Goal: Communication & Community: Share content

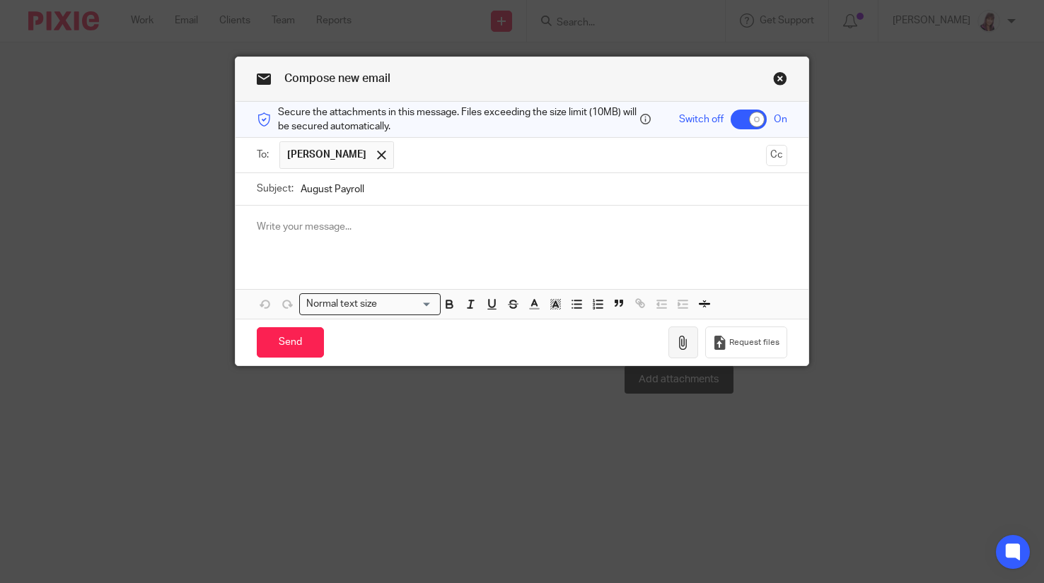
type input "August Payroll"
click at [677, 343] on icon "button" at bounding box center [683, 343] width 14 height 14
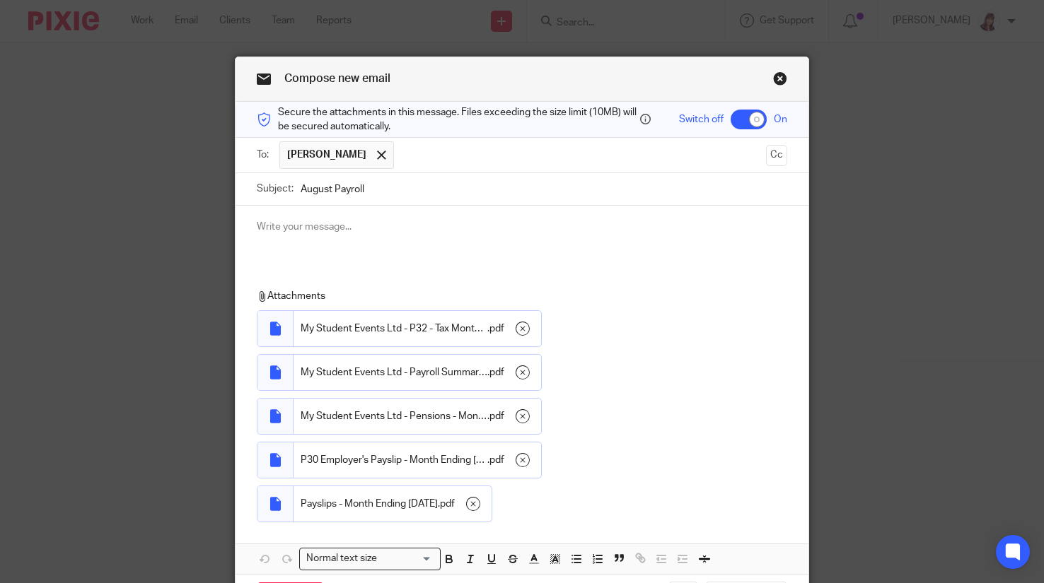
click at [299, 235] on div at bounding box center [521, 233] width 573 height 55
click at [771, 165] on button "Cc" at bounding box center [776, 155] width 21 height 21
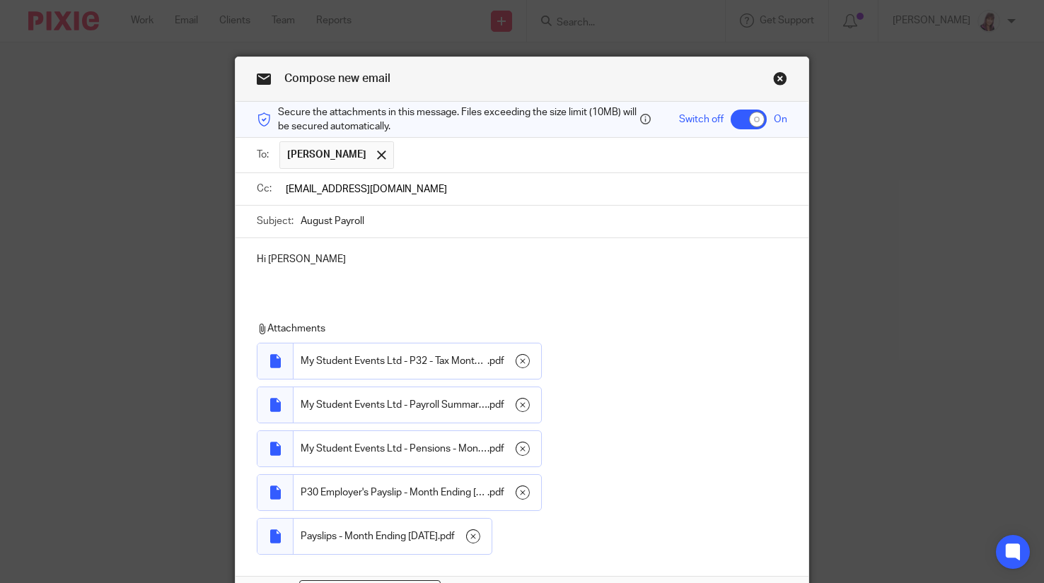
type input "payroll@lilleyandco.net"
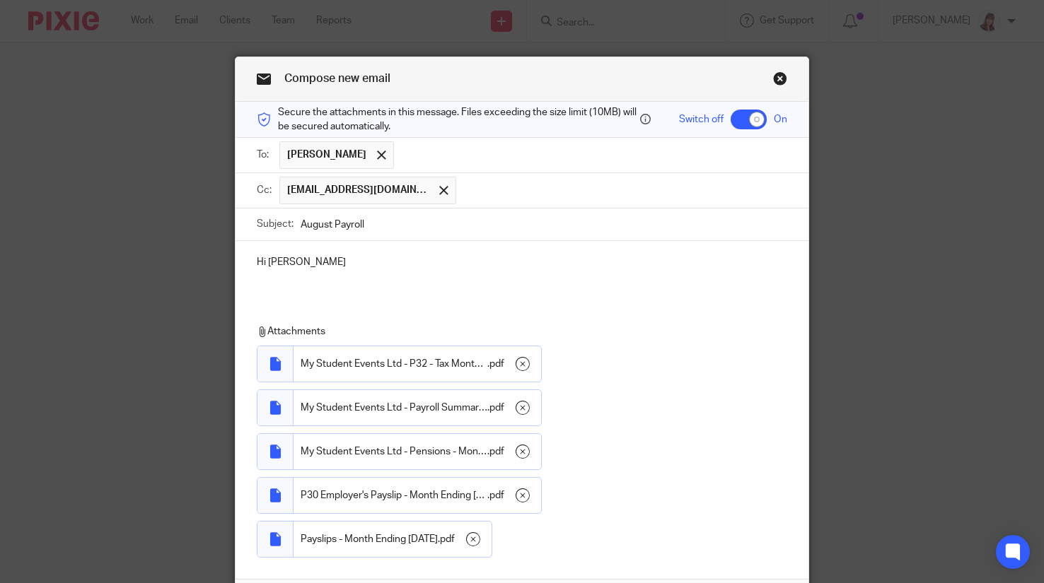
click at [299, 293] on div "Hi Anthony Attachments My Student Events Ltd - P32 - Tax Months 1 to 5 . pdf My…" at bounding box center [521, 425] width 573 height 368
click at [316, 271] on div "Hi Anthony" at bounding box center [521, 268] width 573 height 55
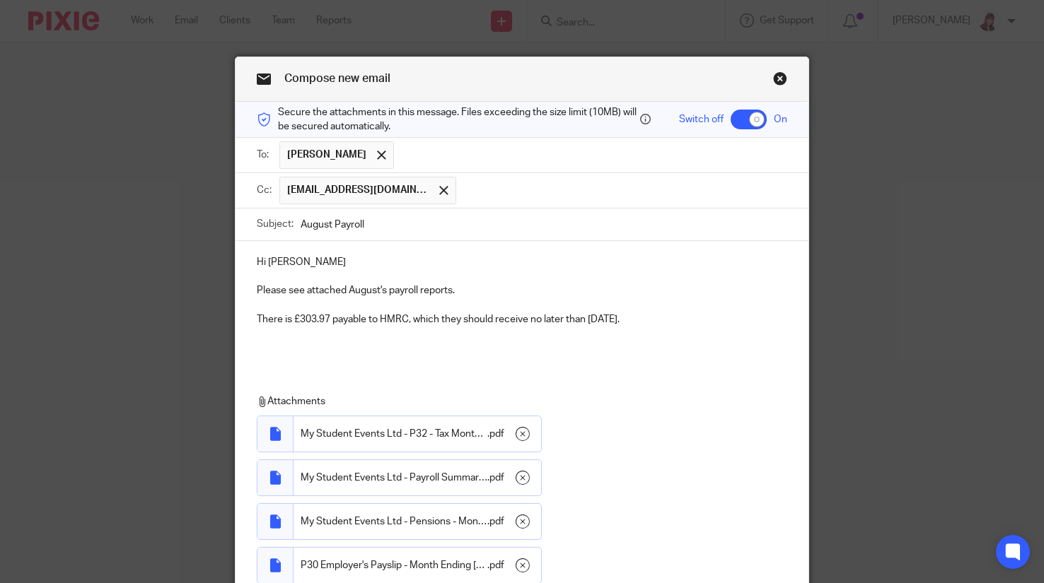
scroll to position [202, 0]
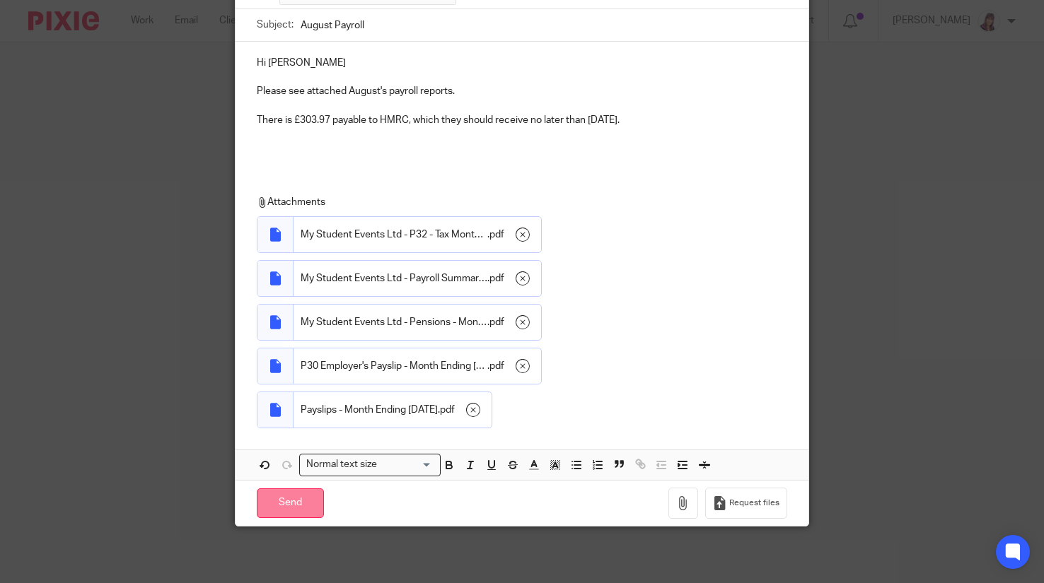
click at [274, 501] on input "Send" at bounding box center [290, 504] width 67 height 30
